Goal: Information Seeking & Learning: Learn about a topic

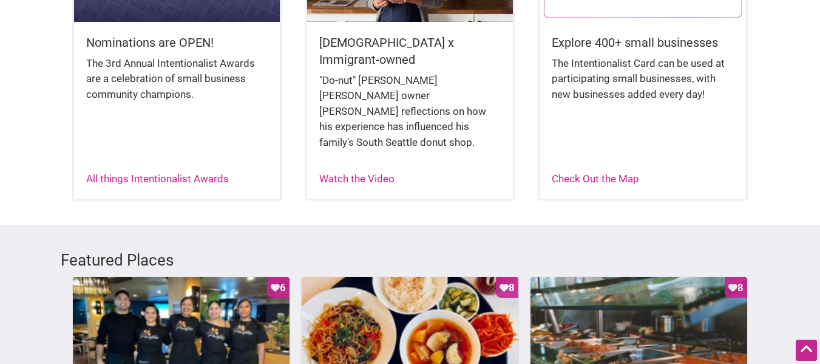
scroll to position [451, 0]
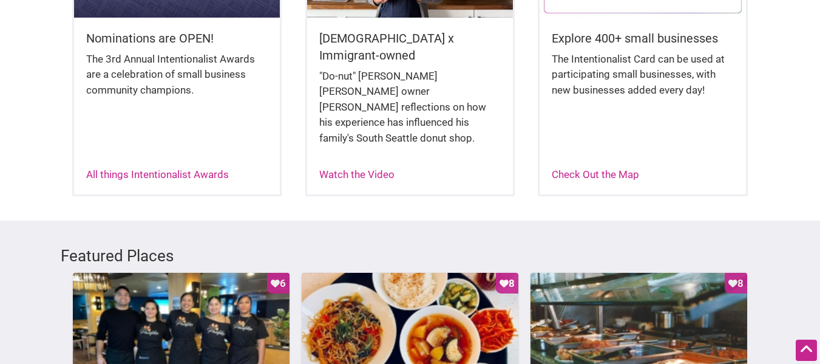
click at [189, 44] on h5 "Nominations are OPEN!" at bounding box center [177, 38] width 182 height 17
click at [145, 168] on link "All things Intentionalist Awards" at bounding box center [157, 174] width 143 height 12
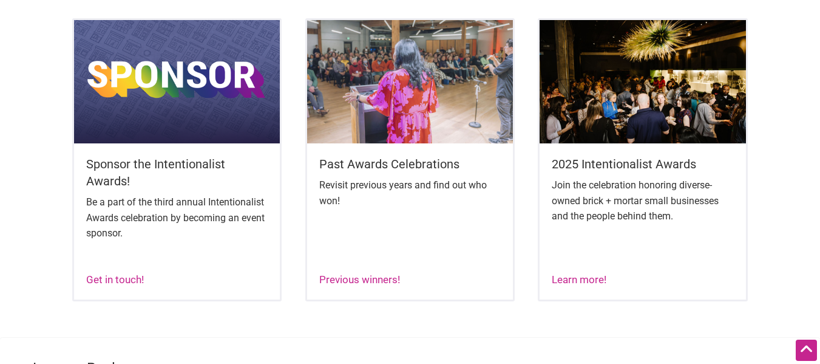
scroll to position [853, 0]
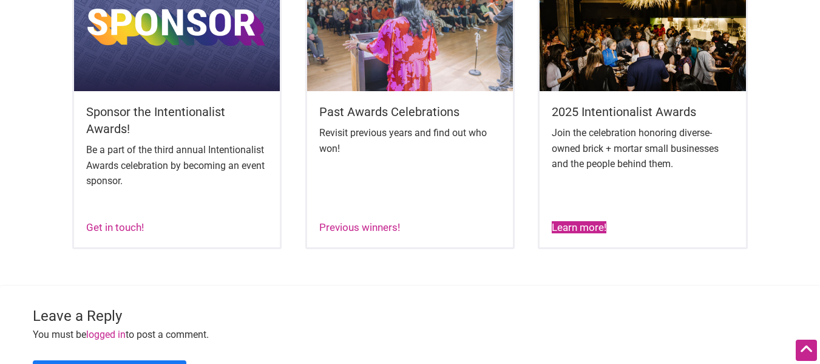
click at [576, 222] on link "Learn more!" at bounding box center [579, 227] width 55 height 12
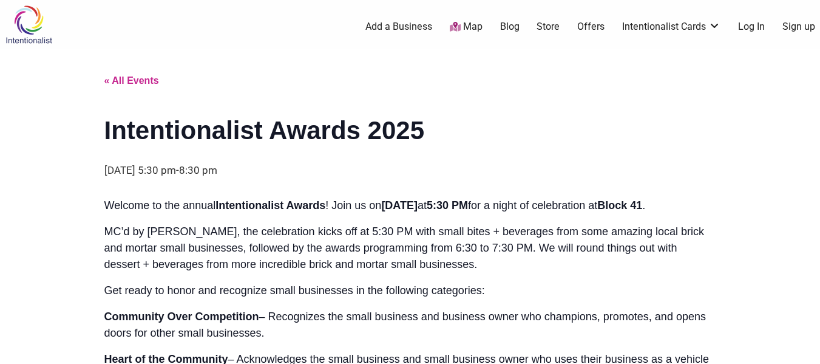
scroll to position [6, 0]
